Goal: Task Accomplishment & Management: Manage account settings

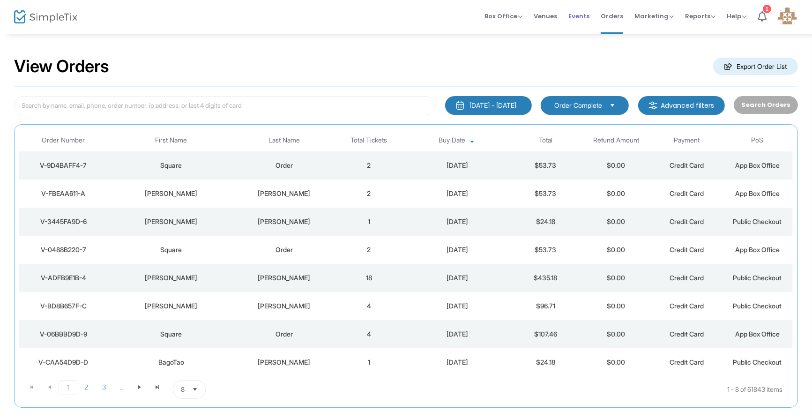
click at [572, 16] on span "Events" at bounding box center [578, 16] width 21 height 24
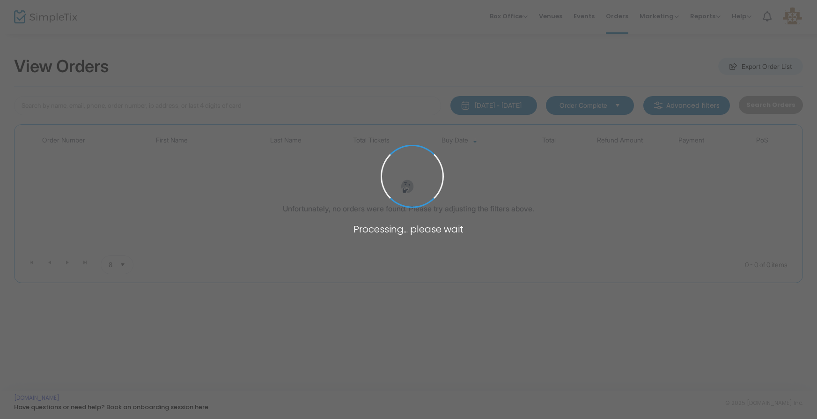
type input "Kasey Krause"
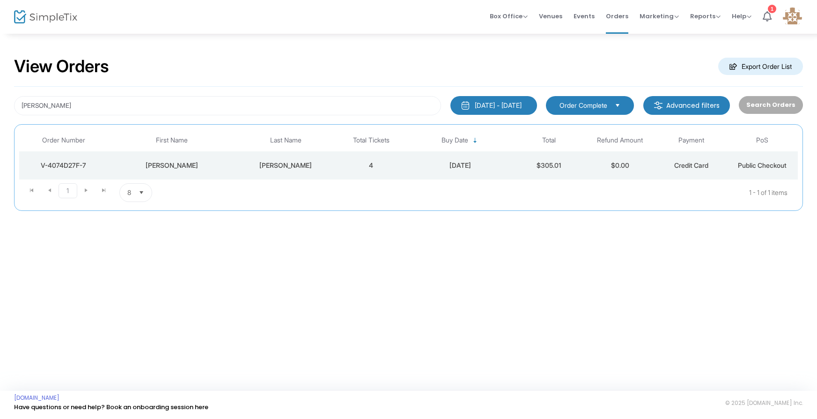
click at [489, 106] on div "9/15/2025 - 10/15/2025" at bounding box center [498, 105] width 47 height 9
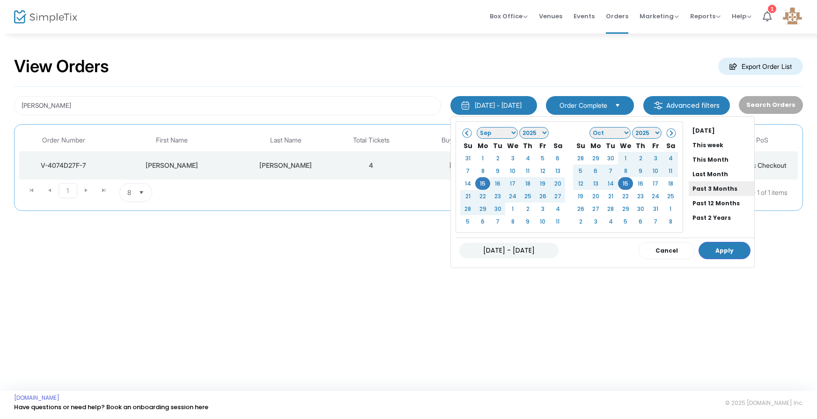
scroll to position [51, 0]
click at [689, 184] on li "Past 12 Months" at bounding box center [722, 183] width 66 height 15
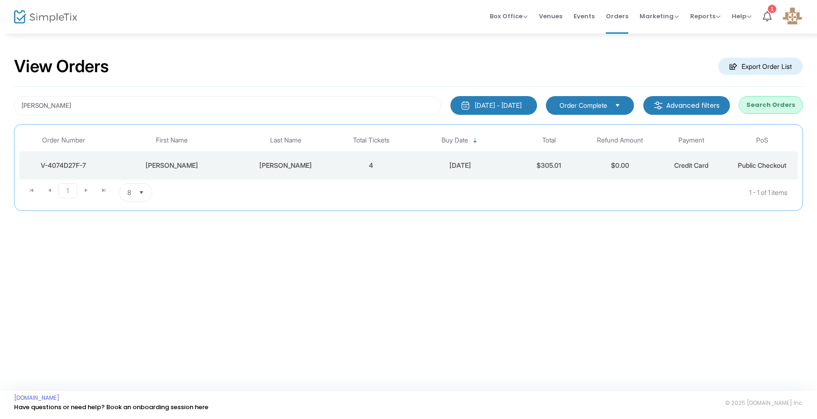
click at [286, 165] on div "Krause" at bounding box center [285, 165] width 95 height 9
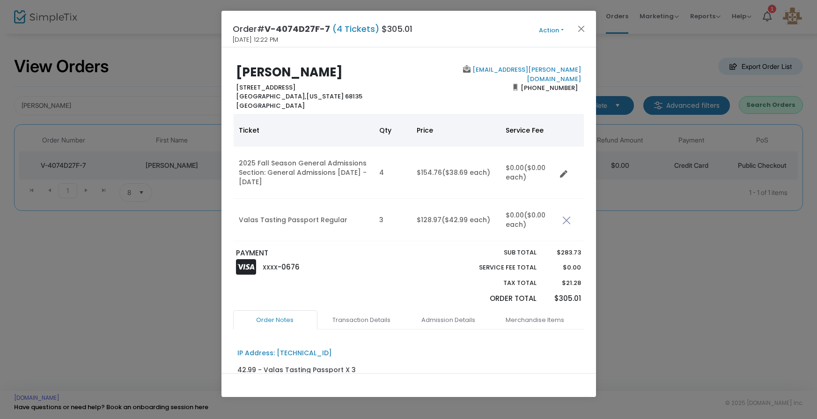
click at [148, 263] on ngb-modal-window "Order# V-4074D27F-7 (4 Tickets) $305.01 10/9/2025 12:22 PM Action Mark Admitted…" at bounding box center [408, 209] width 817 height 419
click at [581, 29] on button "Close" at bounding box center [581, 28] width 12 height 12
